Goal: Find specific page/section: Find specific page/section

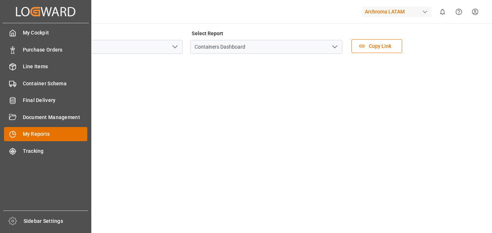
click at [32, 133] on span "My Reports" at bounding box center [55, 134] width 65 height 8
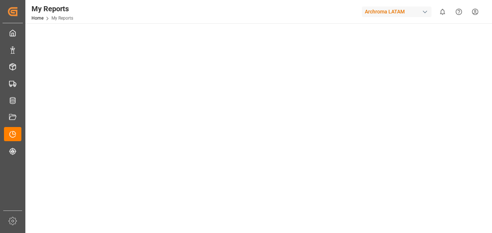
scroll to position [254, 0]
click at [426, 14] on div "button" at bounding box center [424, 11] width 7 height 7
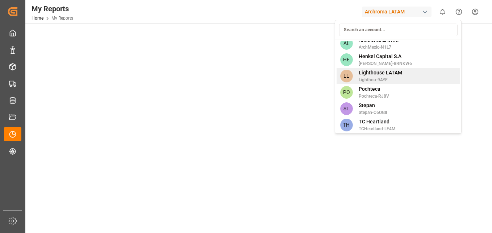
scroll to position [7, 0]
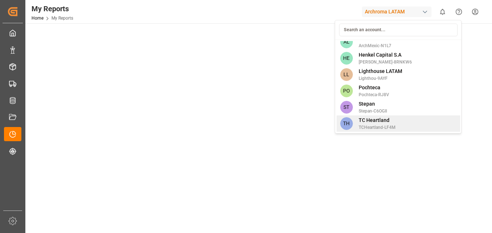
click at [384, 118] on span "TC Heartland" at bounding box center [377, 120] width 37 height 8
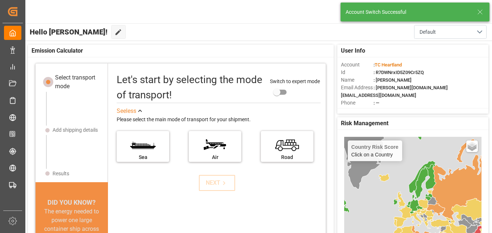
click at [478, 11] on icon at bounding box center [480, 12] width 9 height 9
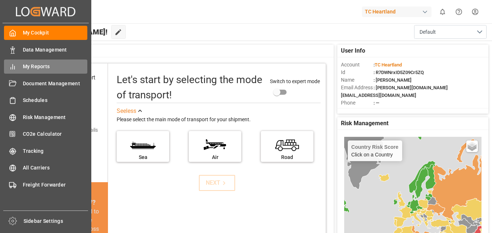
click at [49, 67] on span "My Reports" at bounding box center [55, 67] width 65 height 8
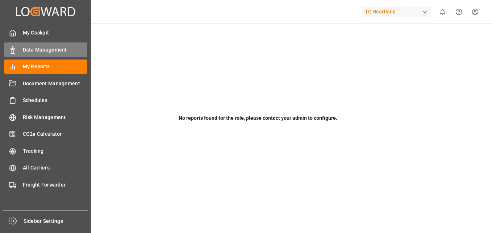
click at [20, 49] on div "Data Management Data Management" at bounding box center [45, 49] width 83 height 14
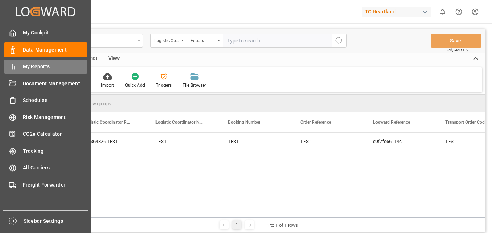
click at [20, 67] on div "My Reports My Reports" at bounding box center [45, 66] width 83 height 14
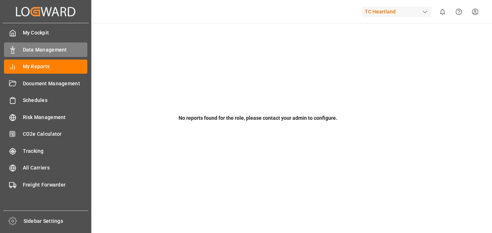
click at [49, 51] on span "Data Management" at bounding box center [55, 50] width 65 height 8
